Goal: Find specific page/section: Find specific page/section

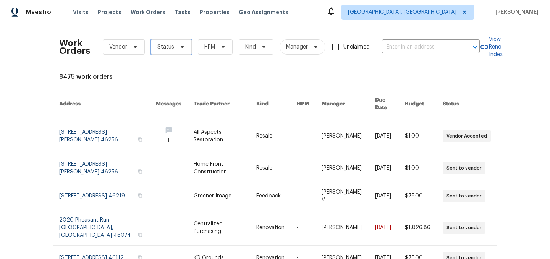
click at [164, 44] on span "Status" at bounding box center [165, 47] width 17 height 8
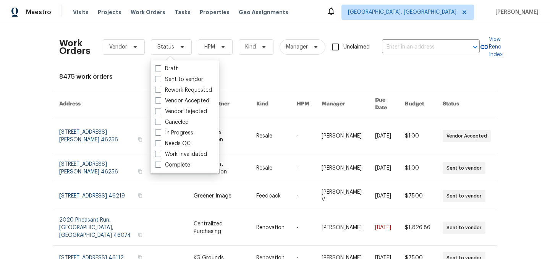
click at [239, 68] on div "Work Orders Vendor Status HPM Kind Manager Unclaimed ​ View Reno Index 8475 wor…" at bounding box center [274, 238] width 431 height 416
